Goal: Submit feedback/report problem: Submit feedback/report problem

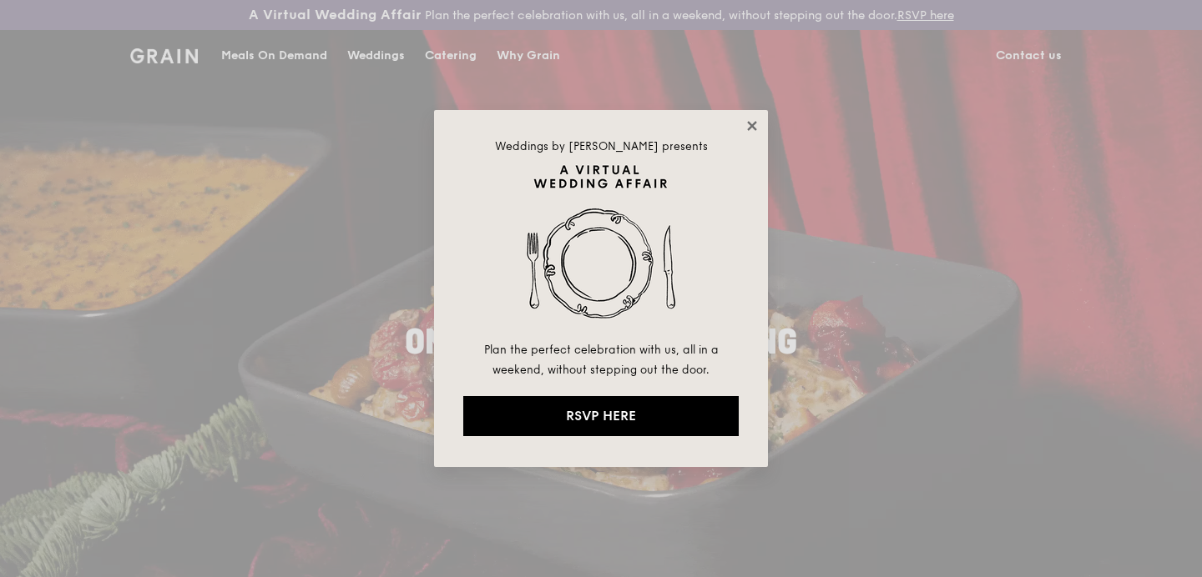
click at [751, 126] on icon at bounding box center [751, 125] width 9 height 9
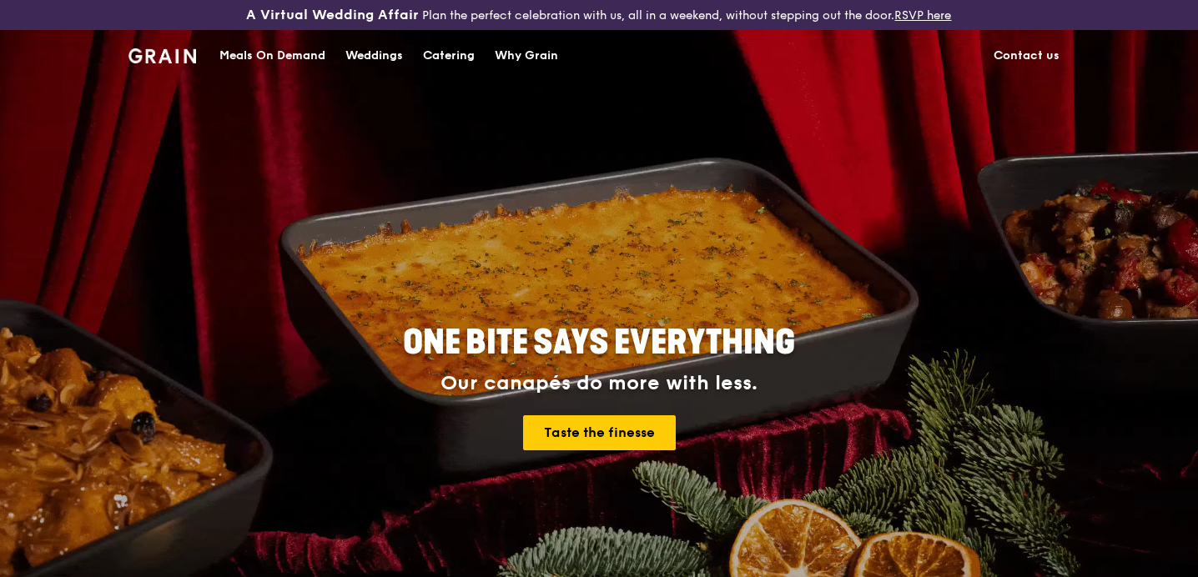
click at [1011, 65] on link "Contact us" at bounding box center [1027, 56] width 86 height 50
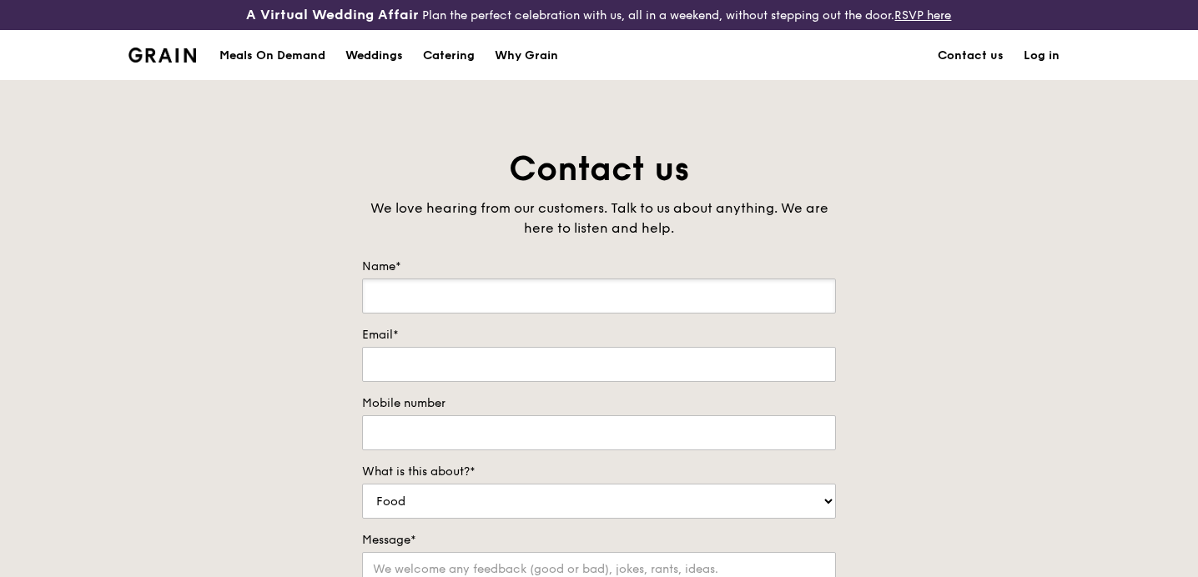
click at [562, 300] on input "Name*" at bounding box center [599, 296] width 474 height 35
type input "[PERSON_NAME]"
click at [416, 359] on input "Email*" at bounding box center [599, 364] width 474 height 35
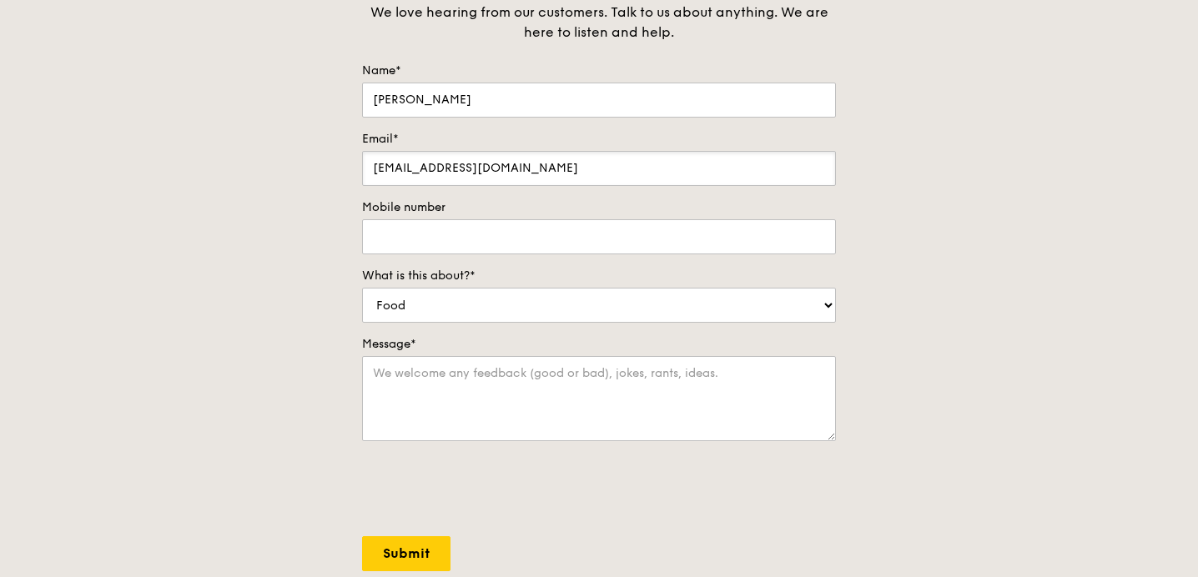
scroll to position [197, 0]
type input "[EMAIL_ADDRESS][DOMAIN_NAME]"
click at [454, 205] on label "Mobile number" at bounding box center [599, 207] width 474 height 17
click at [454, 219] on input "Mobile number" at bounding box center [599, 236] width 474 height 35
click at [452, 234] on input "Mobile number" at bounding box center [599, 236] width 474 height 35
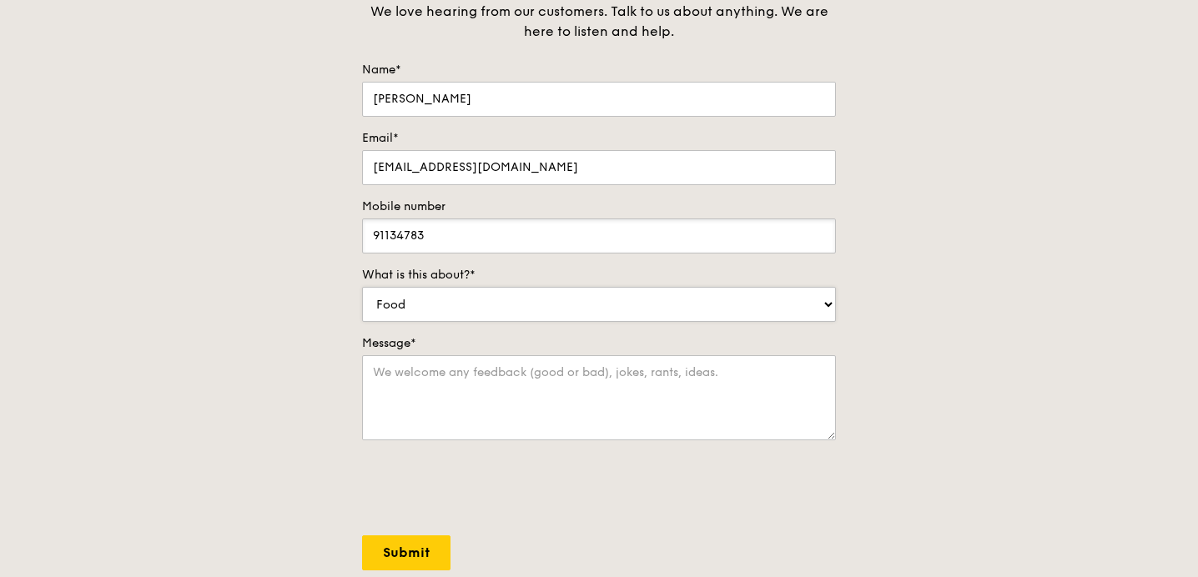
type input "91134783"
click at [404, 307] on select "Food Service Billing/Payment Catering Others" at bounding box center [599, 304] width 474 height 35
select select "Others"
click at [362, 287] on select "Food Service Billing/Payment Catering Others" at bounding box center [599, 304] width 474 height 35
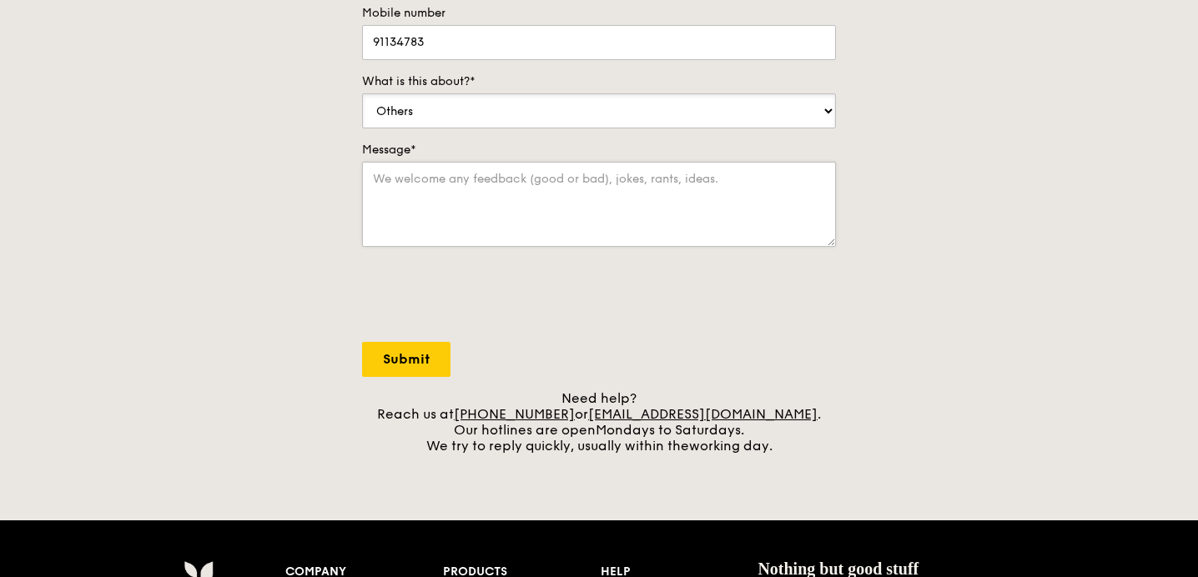
scroll to position [390, 0]
